Goal: Transaction & Acquisition: Obtain resource

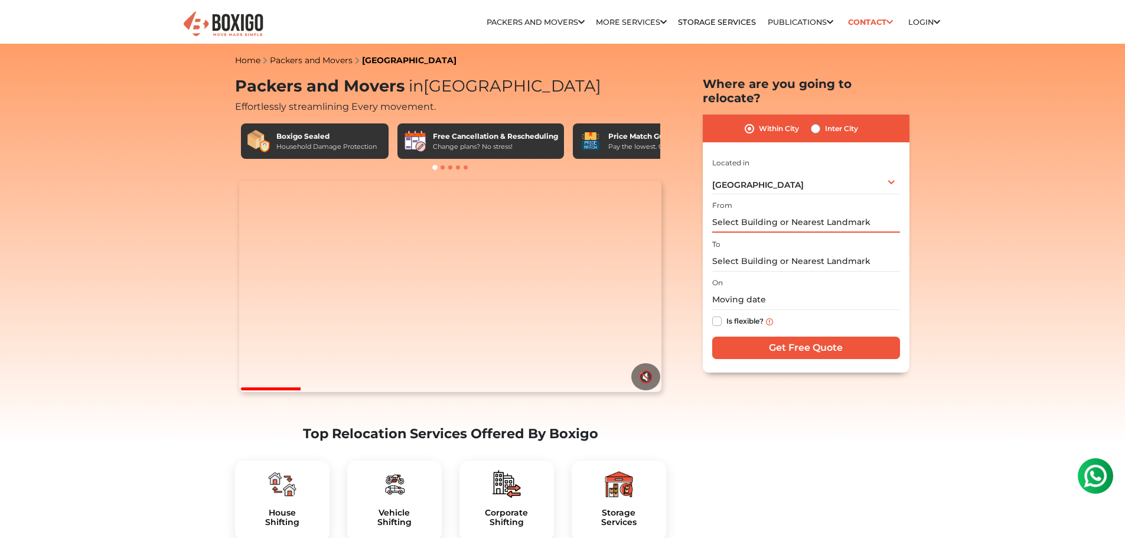
click at [766, 212] on input "text" at bounding box center [806, 222] width 188 height 21
click at [844, 122] on label "Inter City" at bounding box center [841, 129] width 33 height 14
click at [821, 122] on input "Inter City" at bounding box center [815, 128] width 9 height 12
radio input "true"
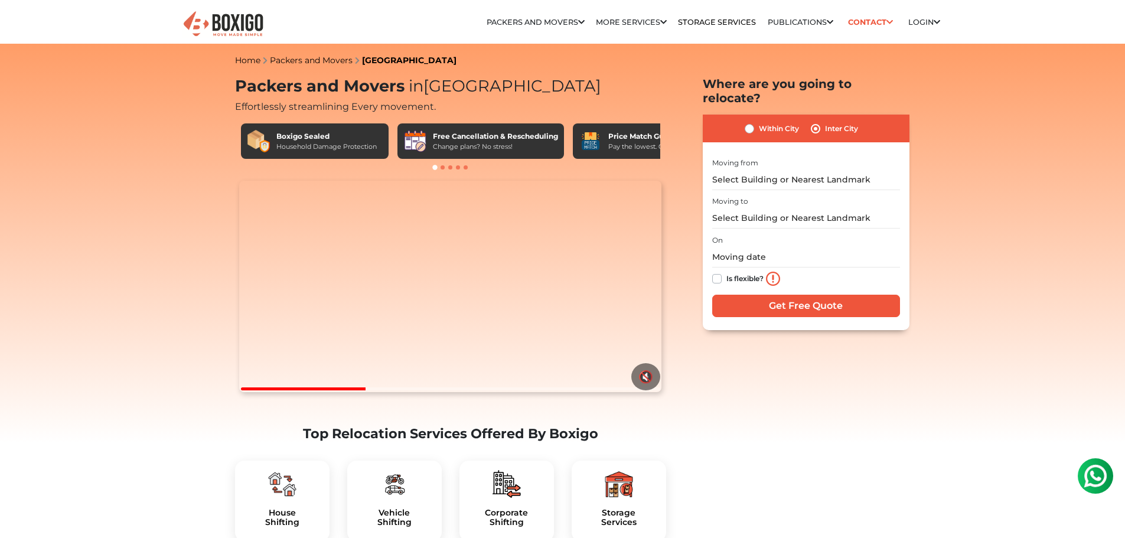
click at [785, 122] on label "Within City" at bounding box center [779, 129] width 40 height 14
click at [754, 122] on input "Within City" at bounding box center [749, 128] width 9 height 12
radio input "true"
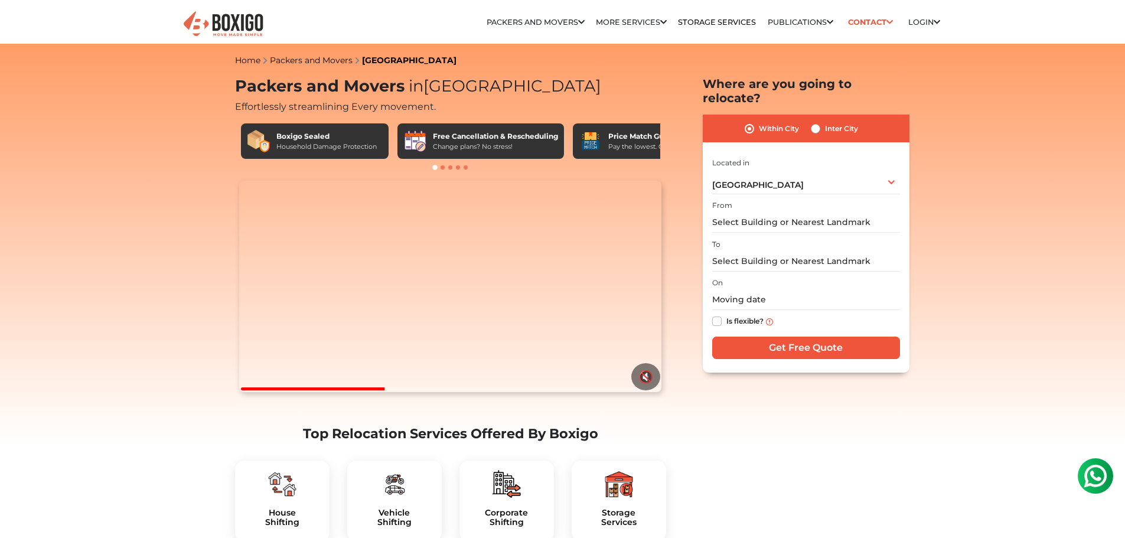
click at [744, 275] on div "On Is flexible?" at bounding box center [806, 304] width 188 height 58
click at [745, 289] on input "text" at bounding box center [806, 299] width 188 height 21
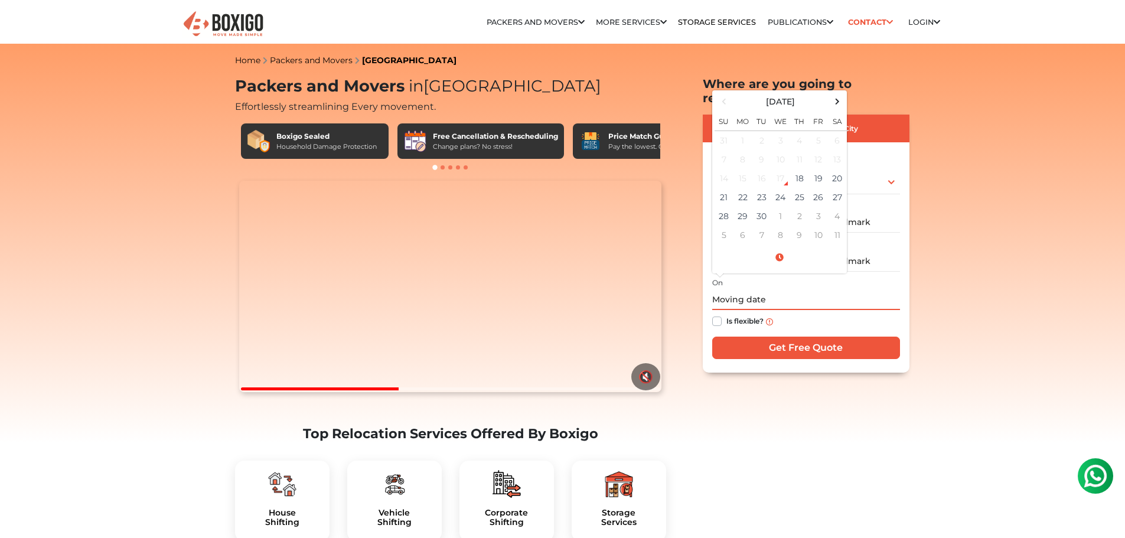
click at [745, 289] on input "text" at bounding box center [806, 299] width 188 height 21
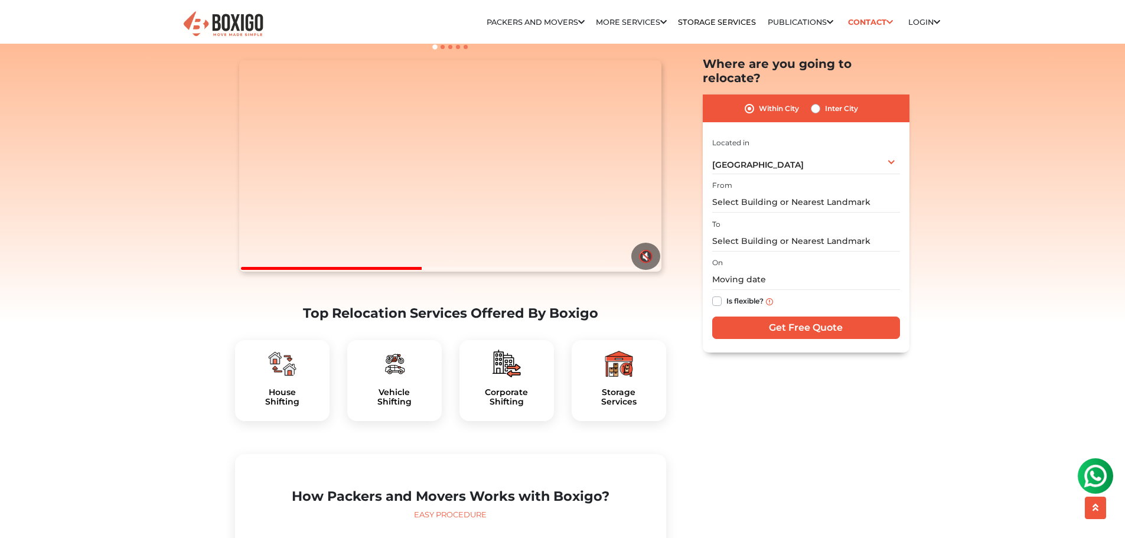
scroll to position [295, 0]
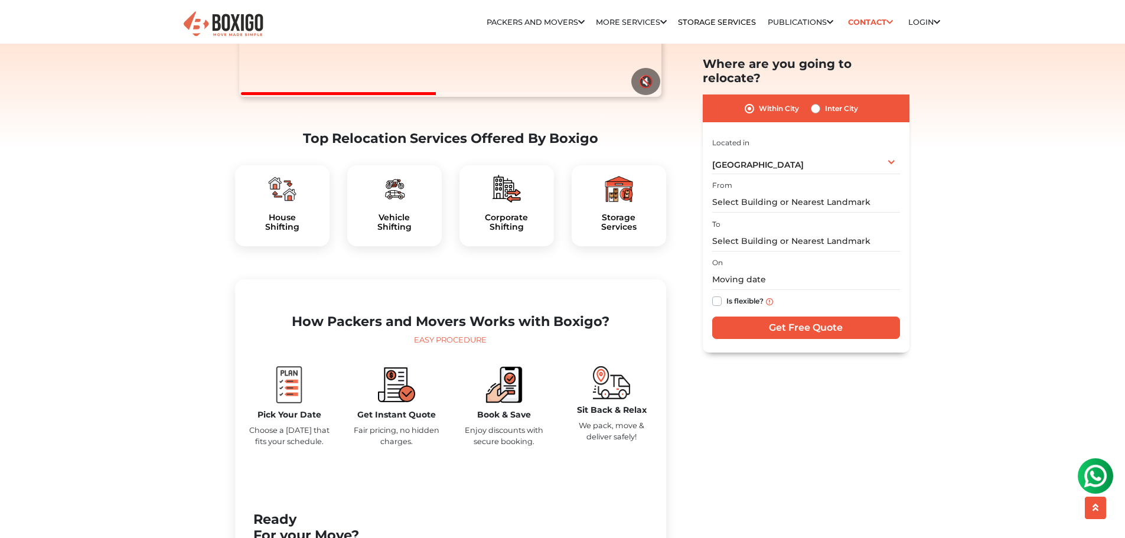
click at [620, 233] on h5 "Storage Services" at bounding box center [619, 223] width 76 height 20
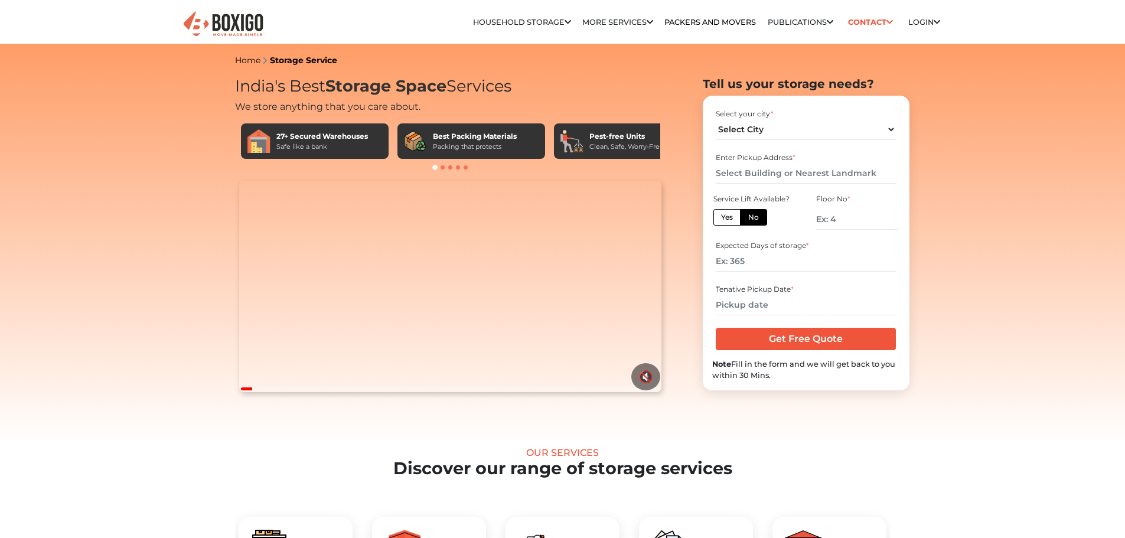
click at [754, 161] on div "Enter Pickup Address *" at bounding box center [806, 157] width 180 height 11
click at [754, 171] on input "text" at bounding box center [806, 173] width 180 height 21
click at [769, 130] on select "Select City [GEOGRAPHIC_DATA] [GEOGRAPHIC_DATA] [GEOGRAPHIC_DATA] [GEOGRAPHIC_D…" at bounding box center [806, 129] width 180 height 21
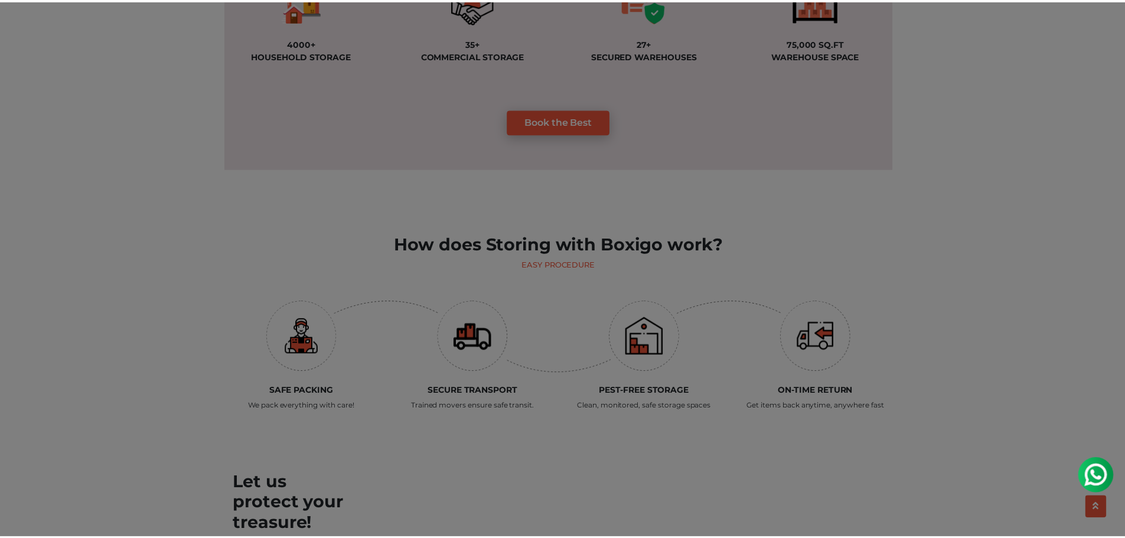
scroll to position [1063, 0]
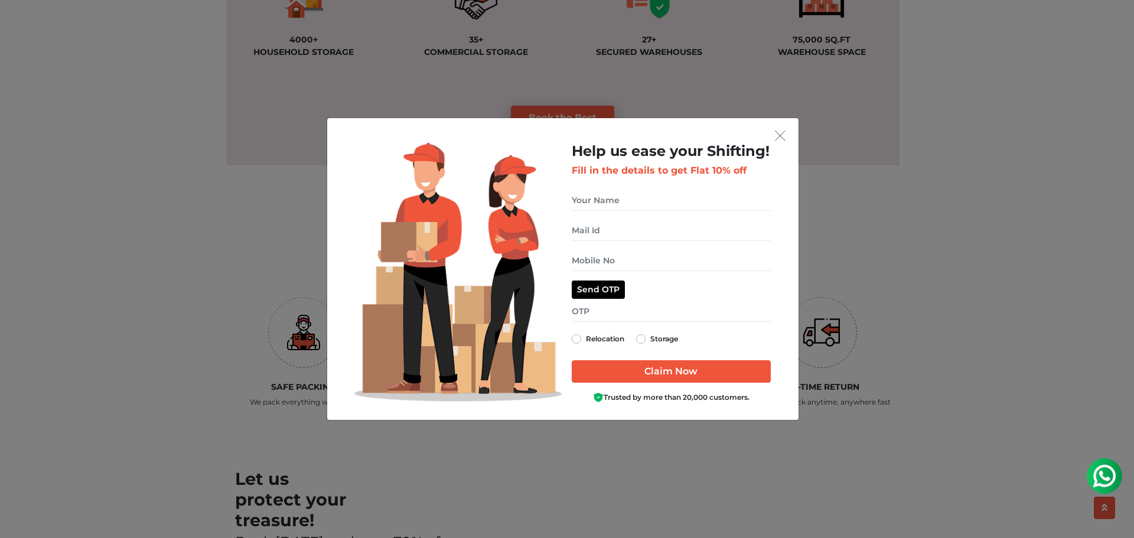
click at [766, 140] on div "get free quote dialog" at bounding box center [563, 135] width 453 height 15
click at [776, 135] on button "get free quote dialog" at bounding box center [781, 135] width 18 height 15
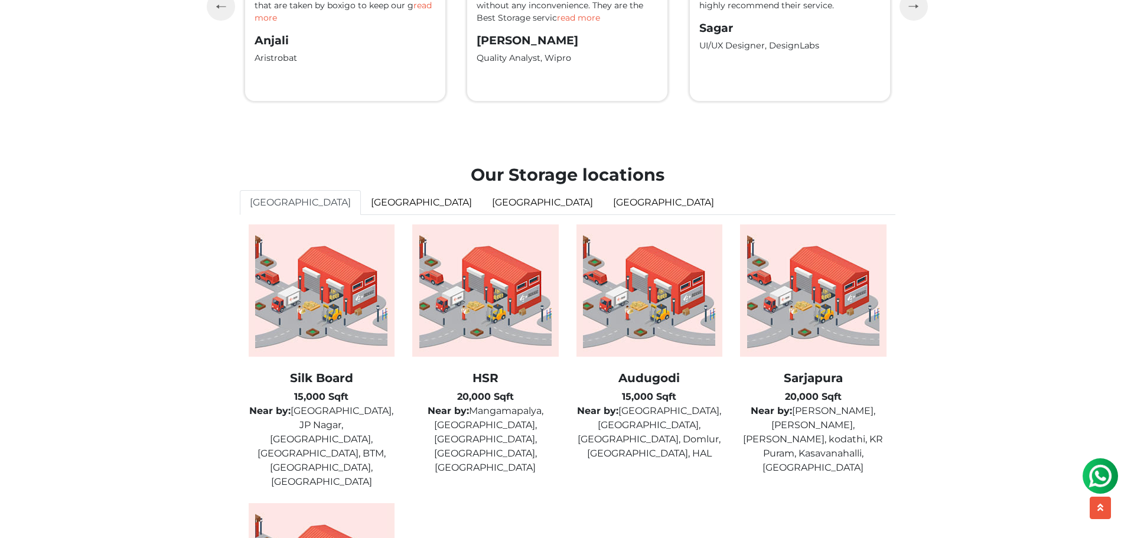
scroll to position [3131, 0]
